Goal: Task Accomplishment & Management: Complete application form

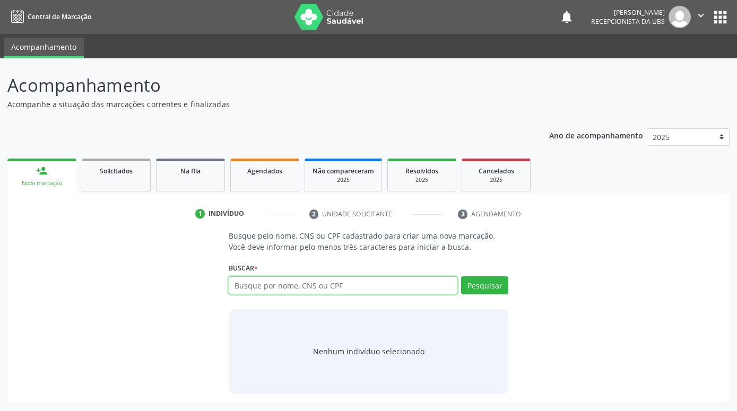
click at [308, 287] on input "text" at bounding box center [343, 286] width 229 height 18
paste input "704609150646224"
type input "704609150646224"
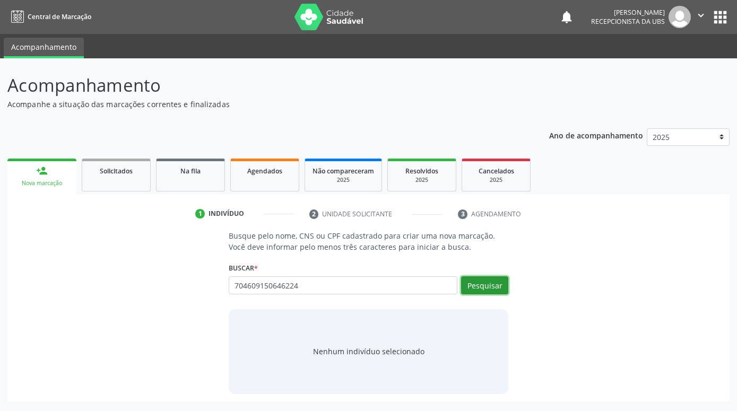
click at [487, 282] on button "Pesquisar" at bounding box center [484, 286] width 47 height 18
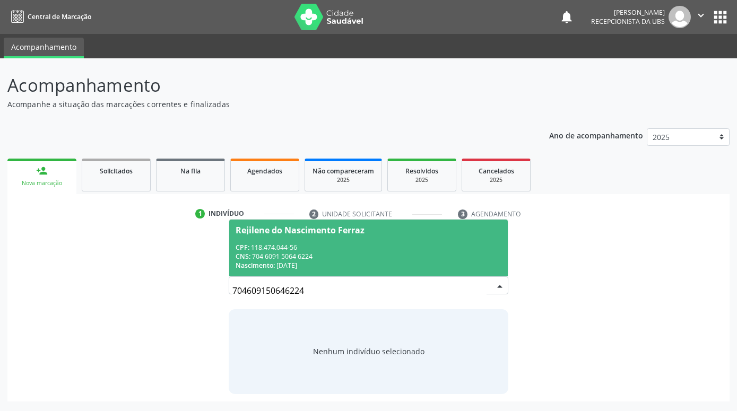
click at [487, 242] on span "Rejilene do Nascimento Ferraz CPF: 118.474.044-56 CNS: 704 6091 5064 6224 Nasci…" at bounding box center [368, 248] width 279 height 57
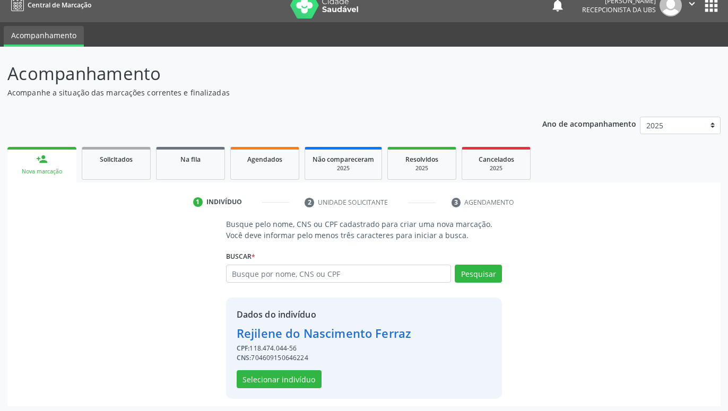
scroll to position [14, 0]
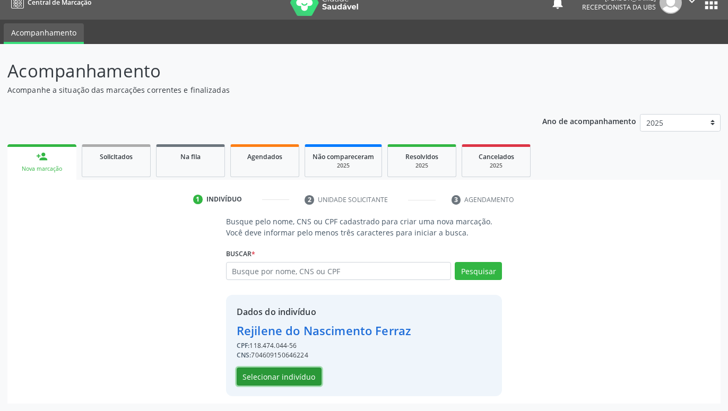
click at [308, 378] on button "Selecionar indivíduo" at bounding box center [279, 377] width 85 height 18
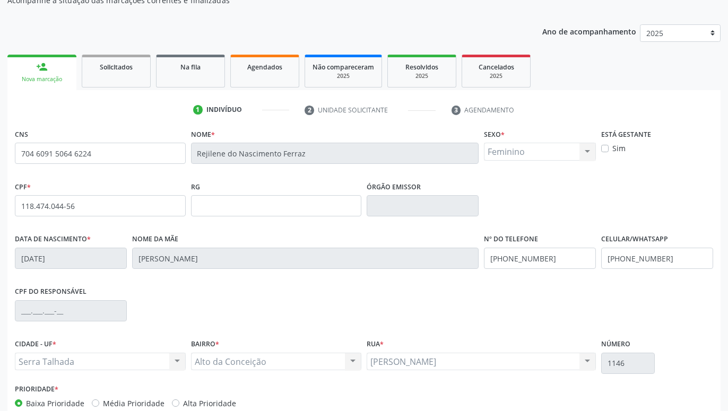
scroll to position [164, 0]
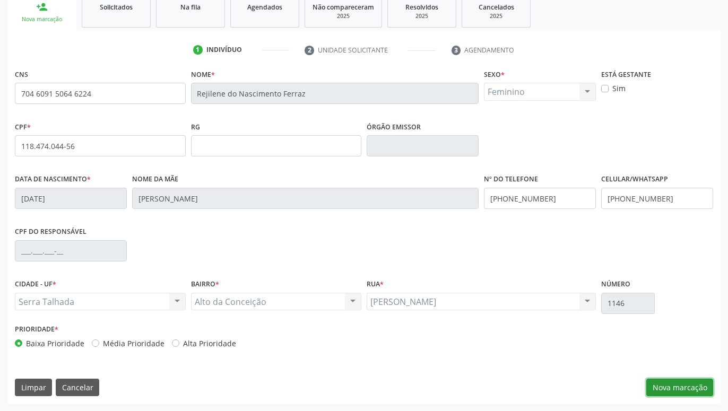
drag, startPoint x: 693, startPoint y: 391, endPoint x: 679, endPoint y: 381, distance: 17.1
click at [693, 391] on button "Nova marcação" at bounding box center [679, 388] width 67 height 18
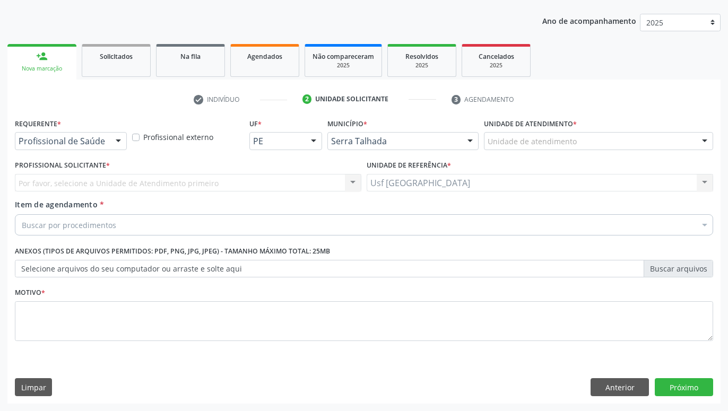
click at [122, 136] on div at bounding box center [118, 142] width 16 height 18
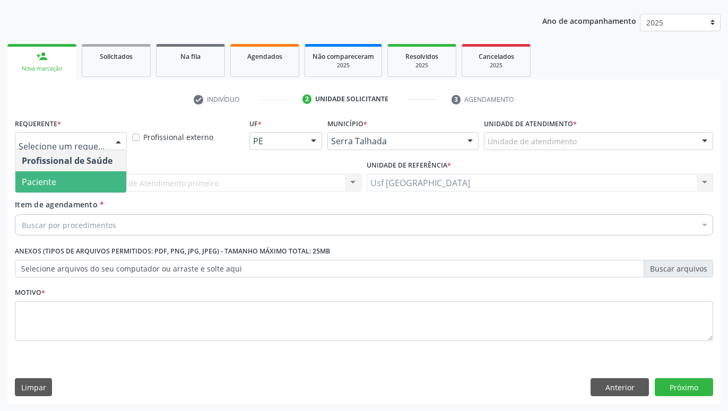
click at [63, 176] on span "Paciente" at bounding box center [70, 181] width 111 height 21
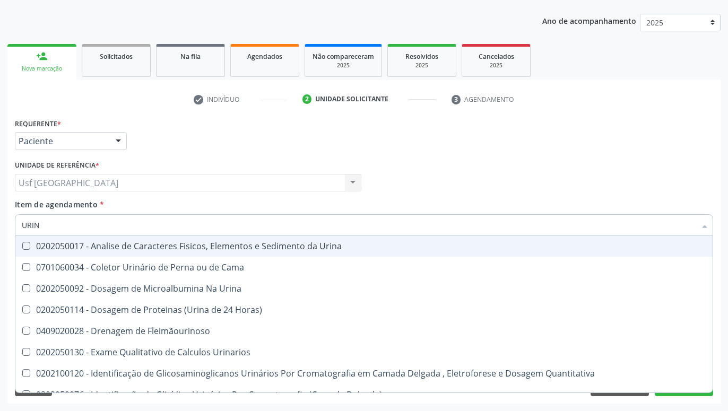
type input "URINA"
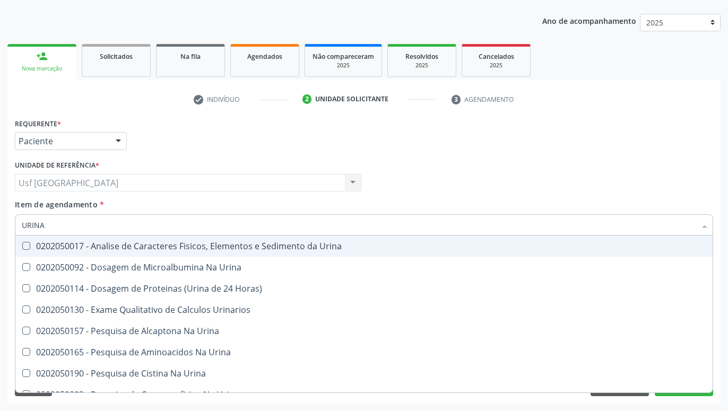
click at [199, 247] on div "0202050017 - Analise de Caracteres Fisicos, Elementos e Sedimento da Urina" at bounding box center [364, 246] width 685 height 8
checkbox Urina "true"
click at [503, 158] on div "Profissional Solicitante Por favor, selecione a Unidade de Atendimento primeiro…" at bounding box center [364, 178] width 704 height 41
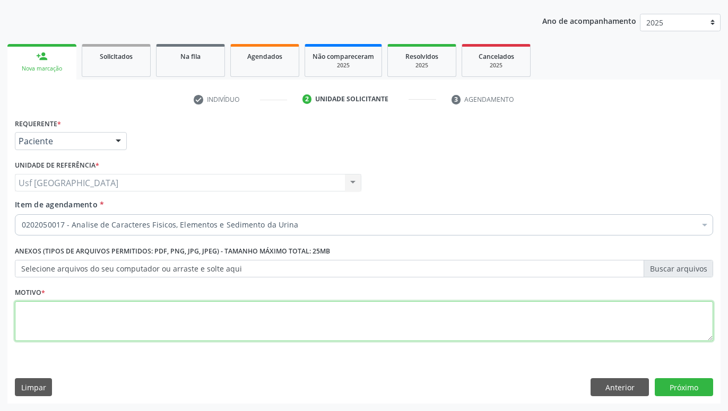
click at [360, 328] on textarea at bounding box center [364, 321] width 698 height 40
type textarea "."
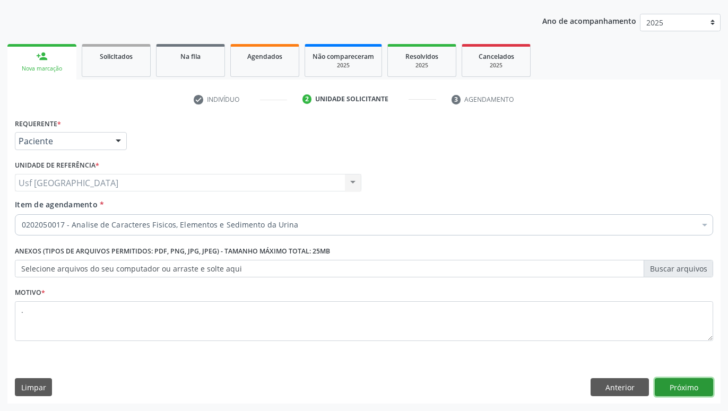
click at [698, 391] on button "Próximo" at bounding box center [684, 387] width 58 height 18
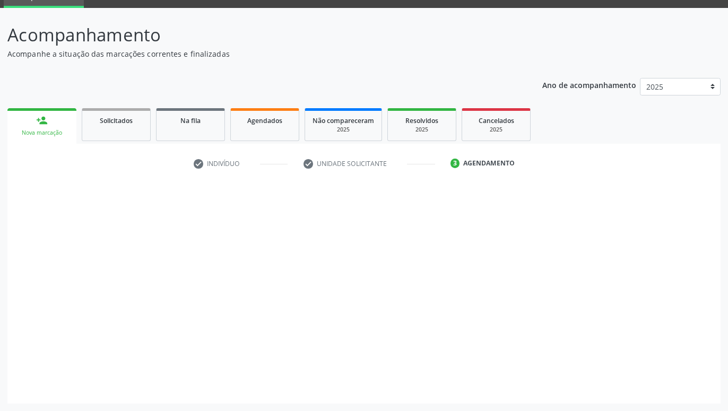
scroll to position [50, 0]
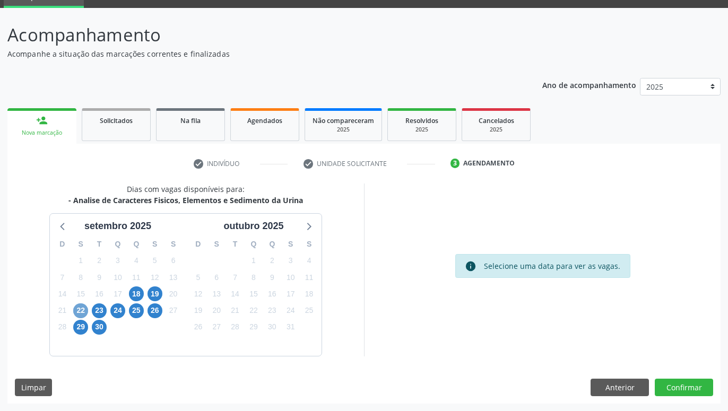
click at [81, 310] on span "22" at bounding box center [80, 311] width 15 height 15
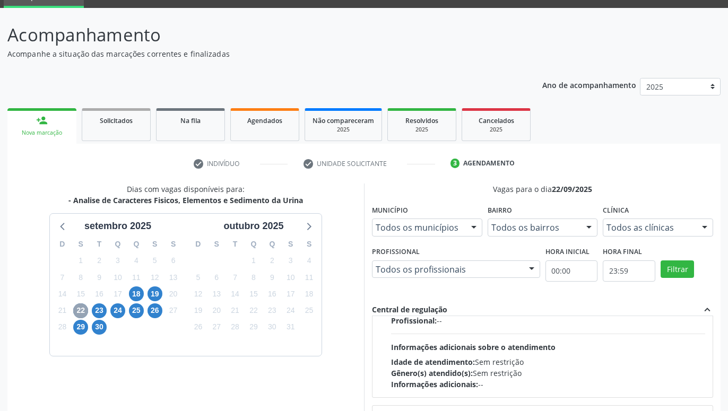
scroll to position [353, 0]
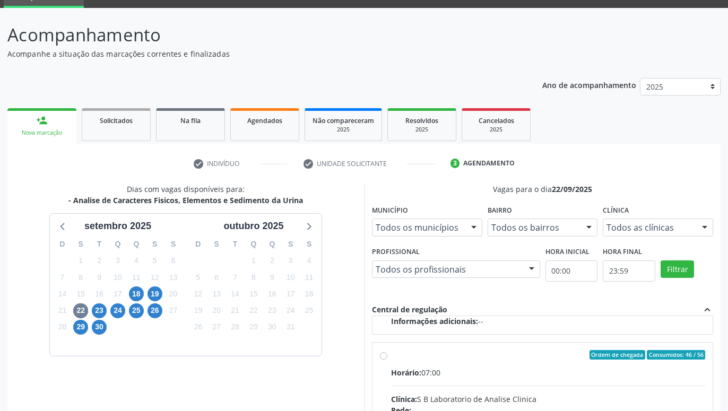
radio input "true"
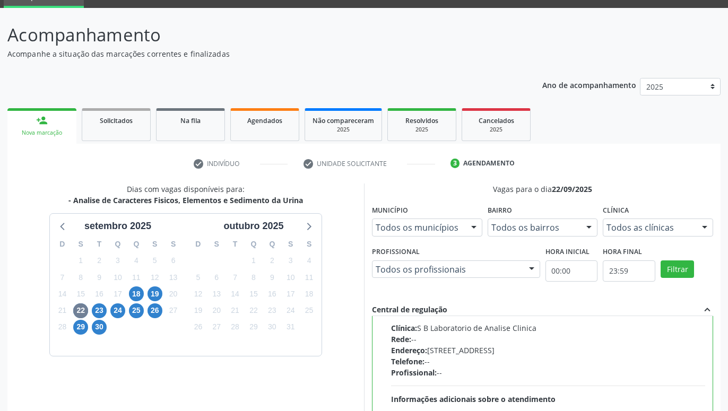
scroll to position [223, 0]
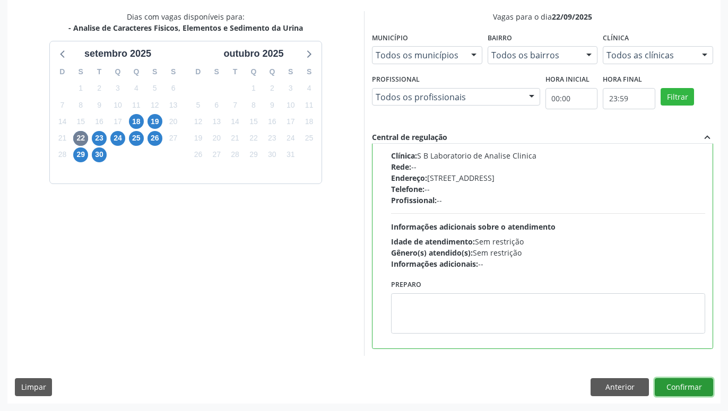
click at [685, 383] on button "Confirmar" at bounding box center [684, 387] width 58 height 18
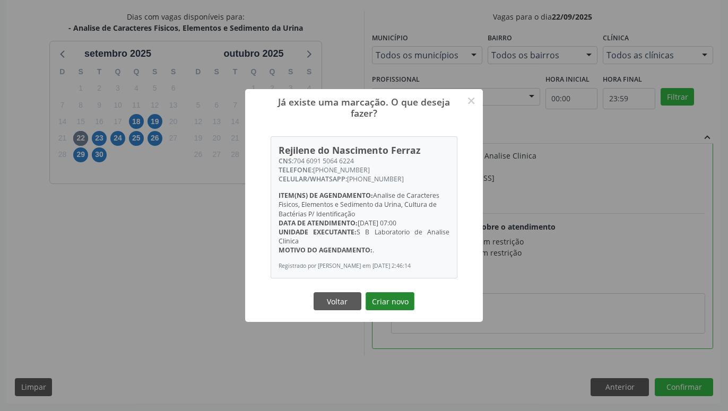
click at [392, 307] on button "Criar novo" at bounding box center [390, 301] width 49 height 18
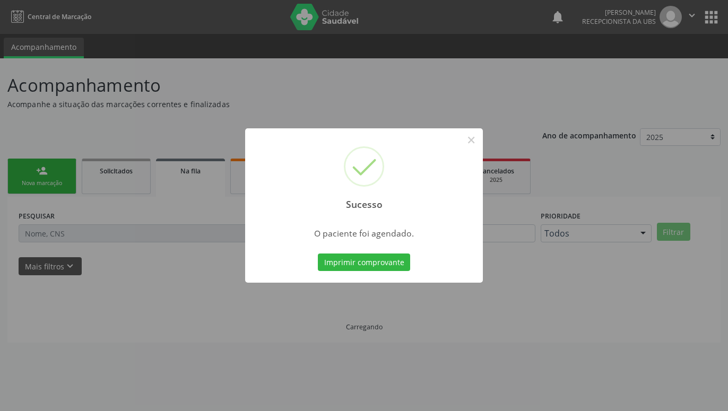
scroll to position [0, 0]
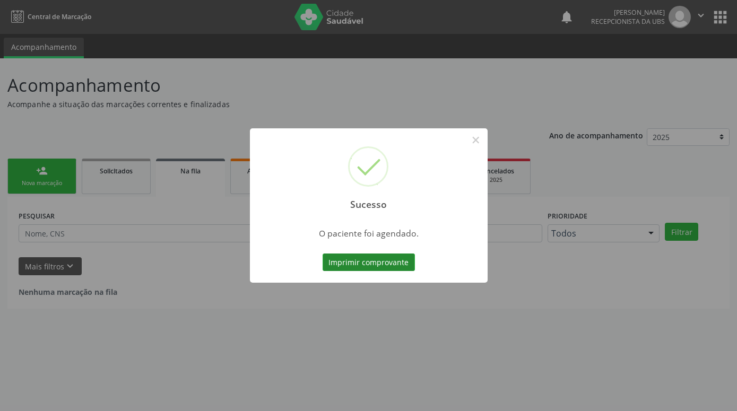
click at [379, 258] on button "Imprimir comprovante" at bounding box center [369, 263] width 92 height 18
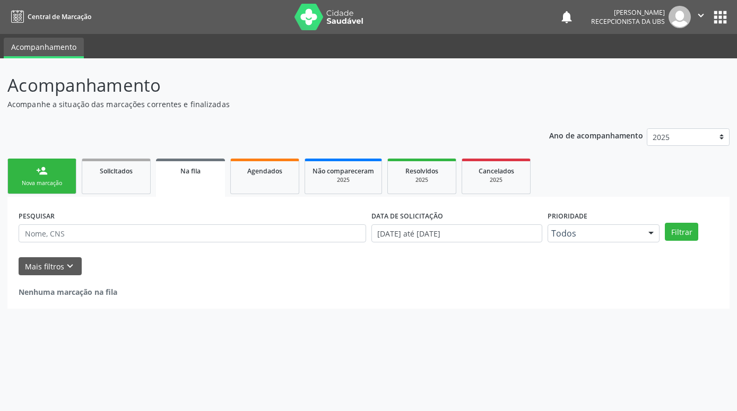
click at [63, 177] on link "person_add Nova marcação" at bounding box center [41, 177] width 69 height 36
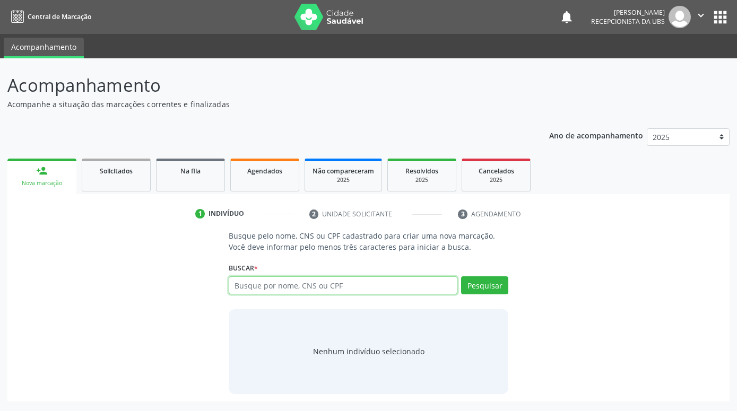
click at [386, 284] on input "text" at bounding box center [343, 286] width 229 height 18
paste input "704609150646224"
type input "704609150646224"
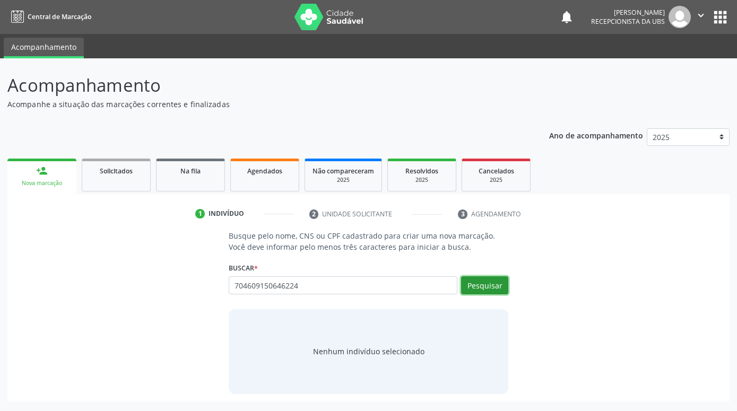
click at [497, 288] on button "Pesquisar" at bounding box center [484, 286] width 47 height 18
type input "704609150646224"
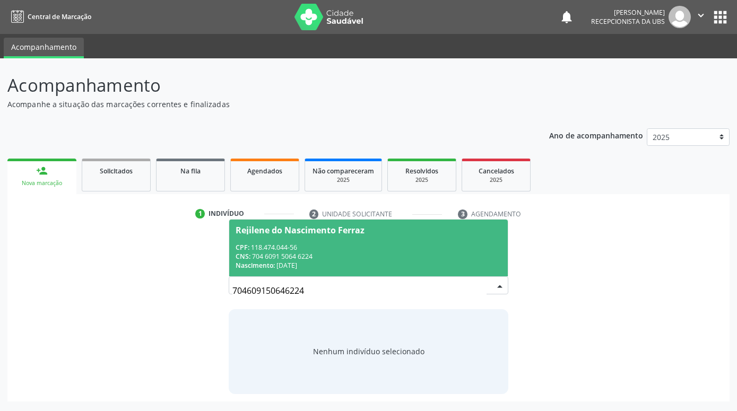
click at [439, 257] on div "CNS: 704 6091 5064 6224" at bounding box center [369, 256] width 266 height 9
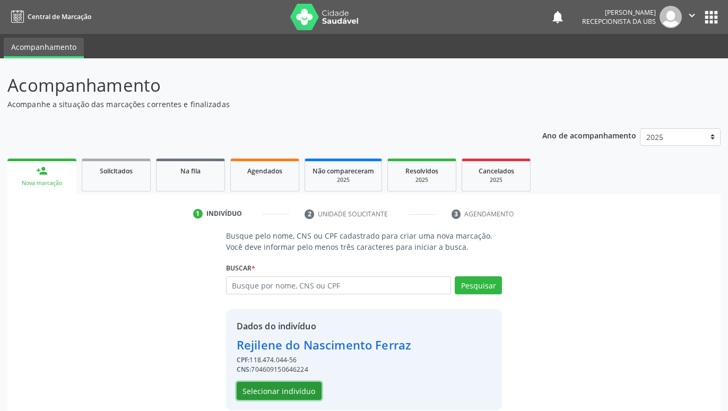
click at [305, 391] on button "Selecionar indivíduo" at bounding box center [279, 391] width 85 height 18
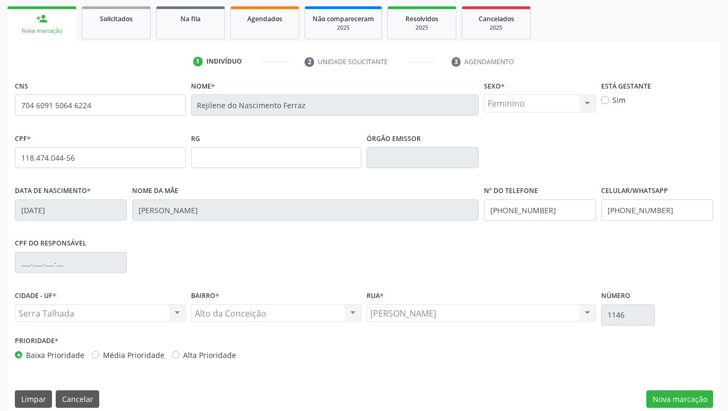
scroll to position [164, 0]
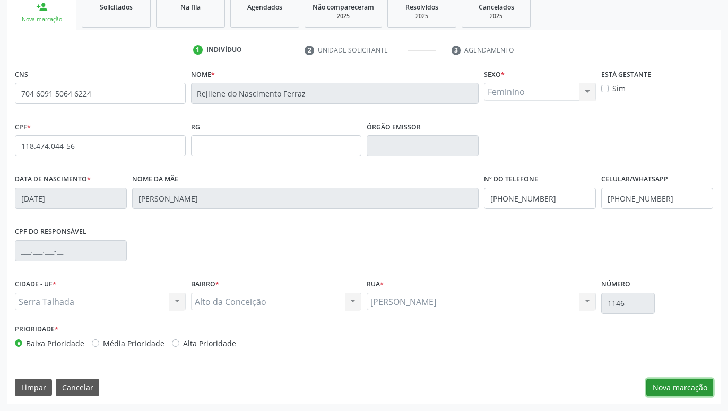
click at [667, 386] on button "Nova marcação" at bounding box center [679, 388] width 67 height 18
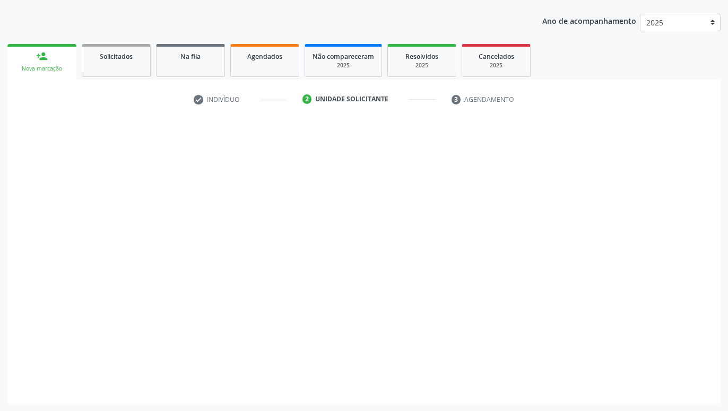
scroll to position [115, 0]
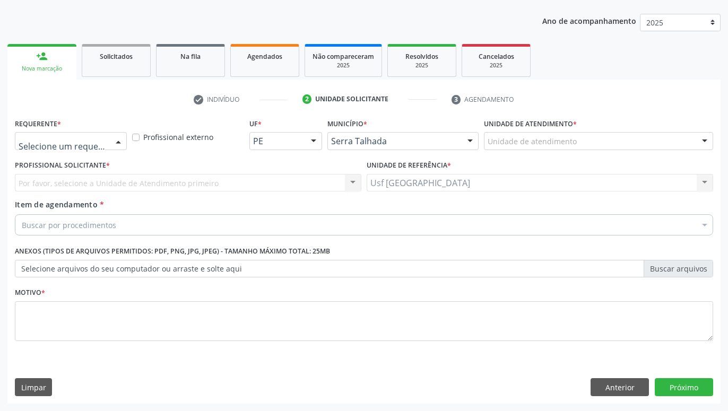
click at [114, 144] on div at bounding box center [118, 142] width 16 height 18
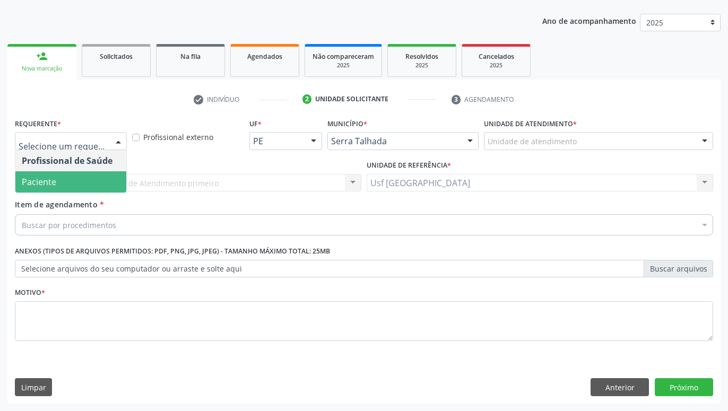
click at [96, 174] on span "Paciente" at bounding box center [70, 181] width 111 height 21
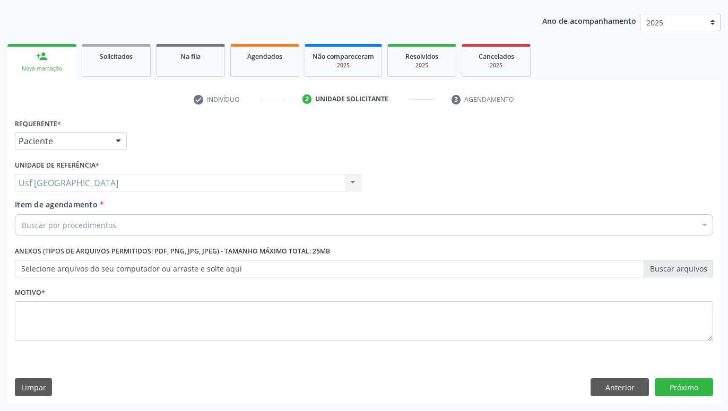
click at [177, 228] on div "Buscar por procedimentos" at bounding box center [364, 224] width 698 height 21
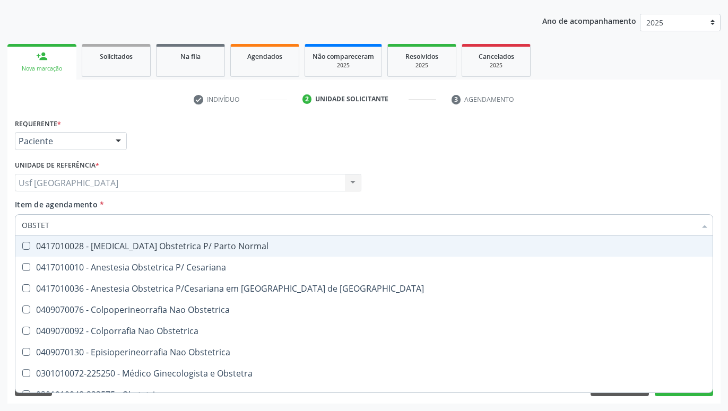
type input "OBSTETR"
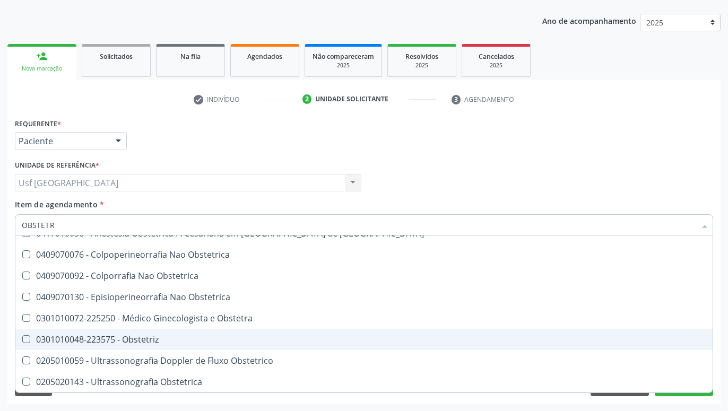
scroll to position [70, 0]
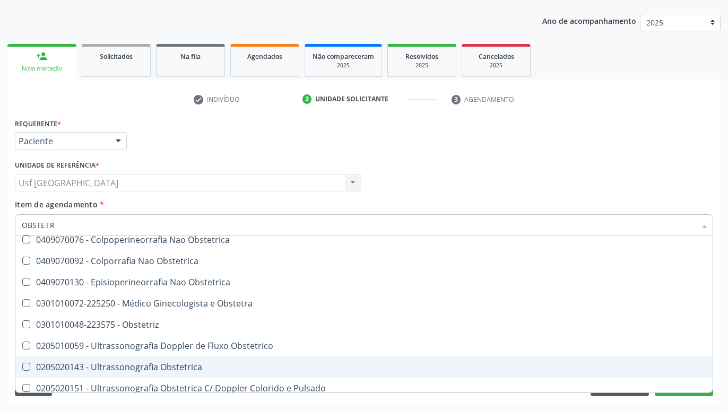
click at [195, 372] on div "0205020143 - Ultrassonografia Obstetrica" at bounding box center [364, 367] width 685 height 8
checkbox Obstetrica "true"
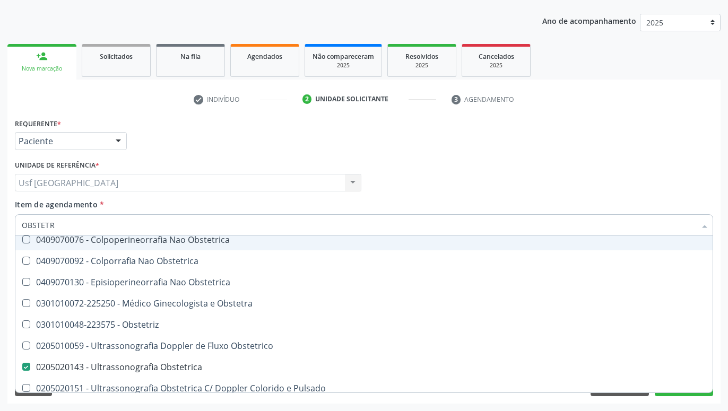
click at [444, 185] on div "Profissional Solicitante Por favor, selecione a Unidade de Atendimento primeiro…" at bounding box center [364, 178] width 704 height 41
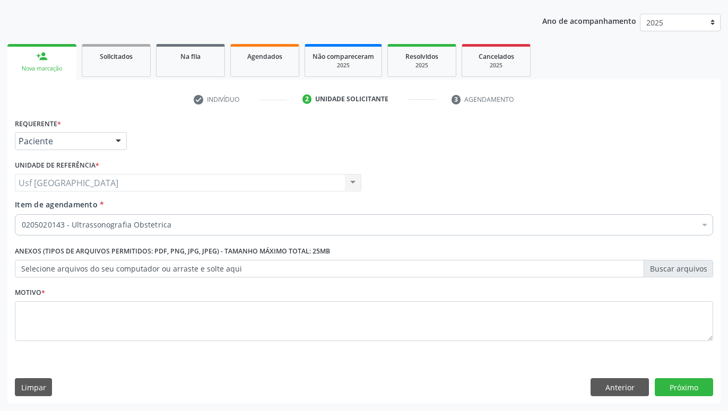
scroll to position [0, 0]
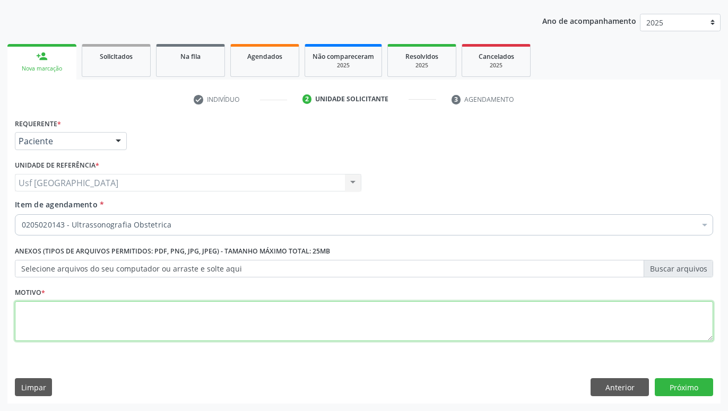
click at [208, 323] on textarea at bounding box center [364, 321] width 698 height 40
type textarea "GESTANTE"
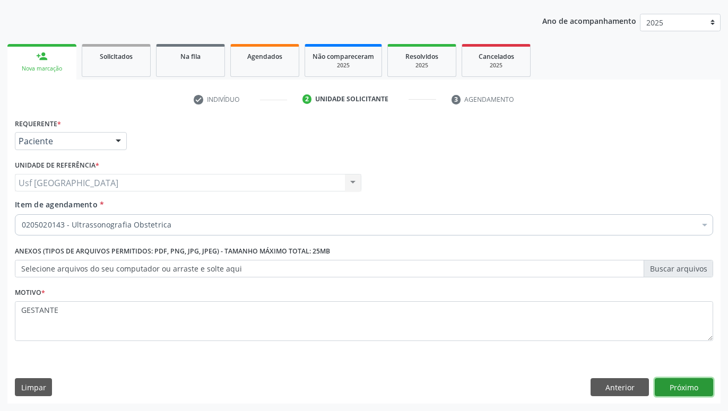
click at [697, 386] on button "Próximo" at bounding box center [684, 387] width 58 height 18
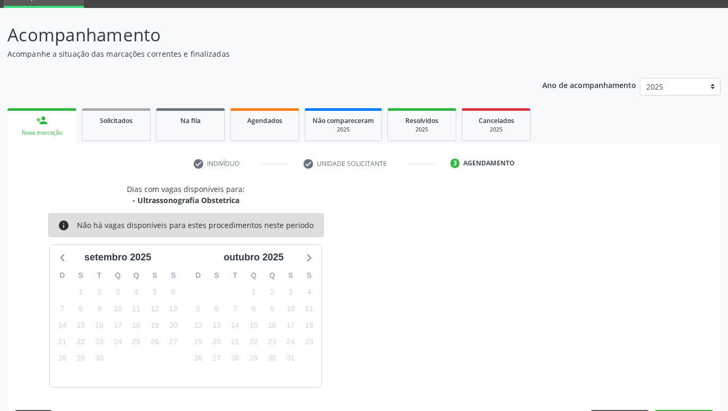
scroll to position [82, 0]
